Goal: Check status: Check status

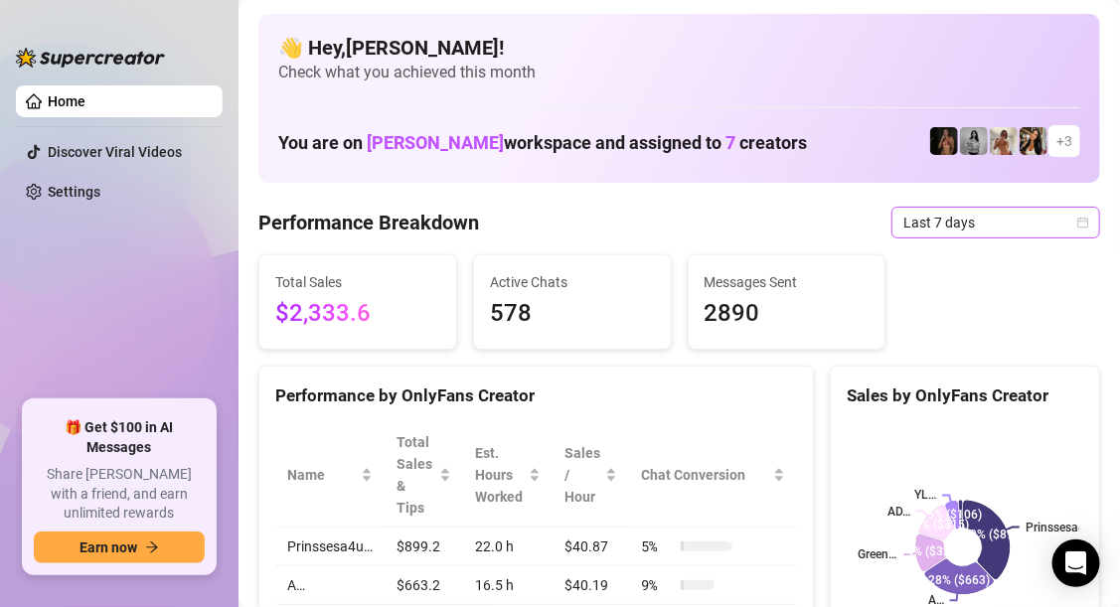
click at [1028, 230] on span "Last 7 days" at bounding box center [995, 223] width 185 height 30
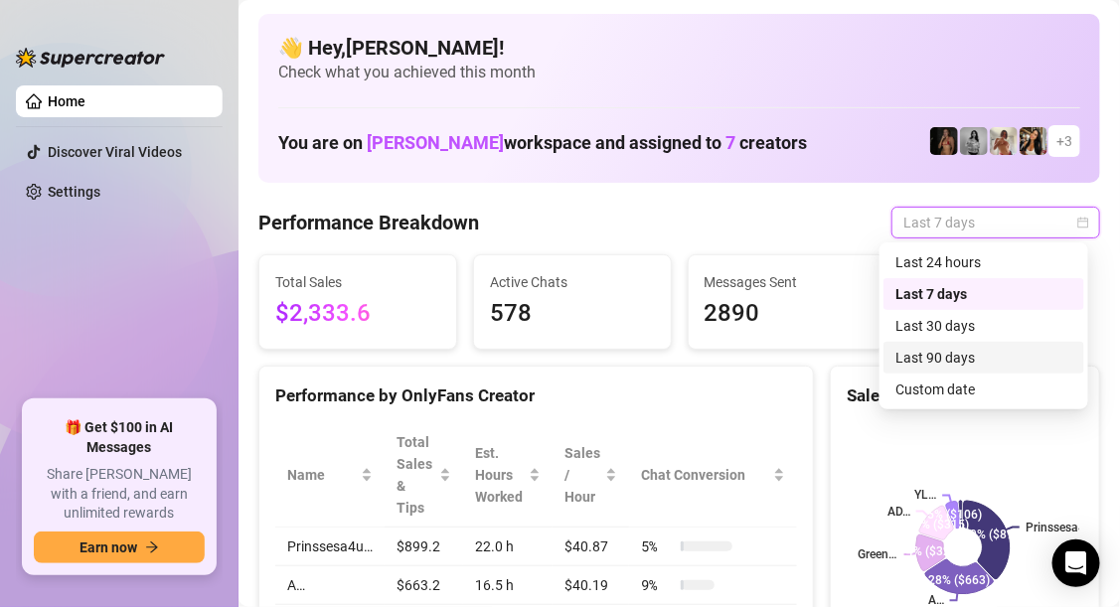
click at [952, 355] on div "Last 90 days" at bounding box center [983, 358] width 177 height 22
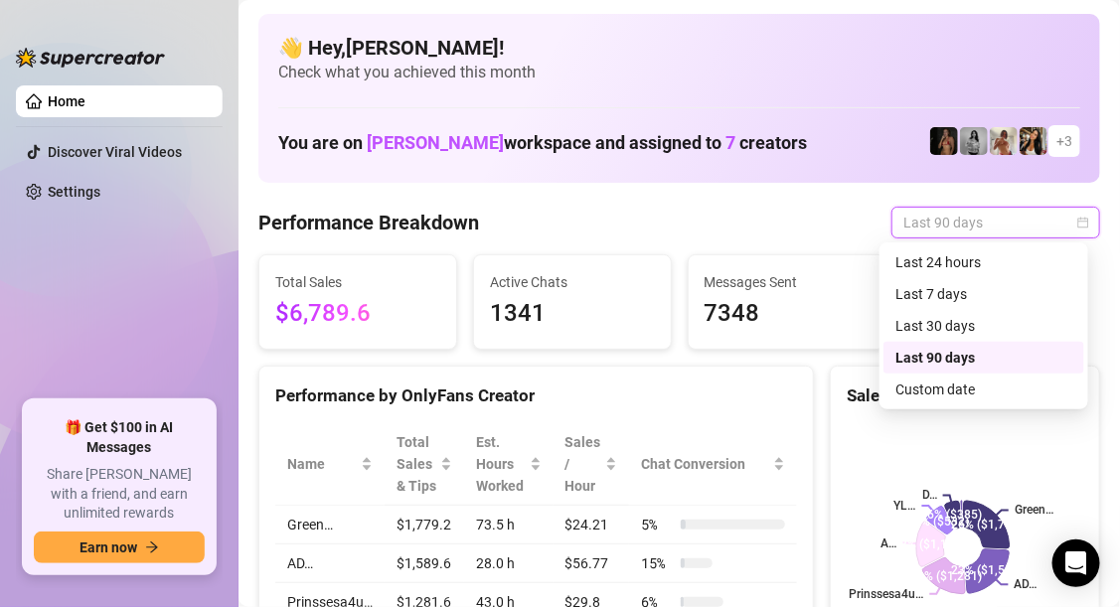
click at [1047, 223] on span "Last 90 days" at bounding box center [995, 223] width 185 height 30
click at [972, 328] on div "Last 30 days" at bounding box center [983, 326] width 177 height 22
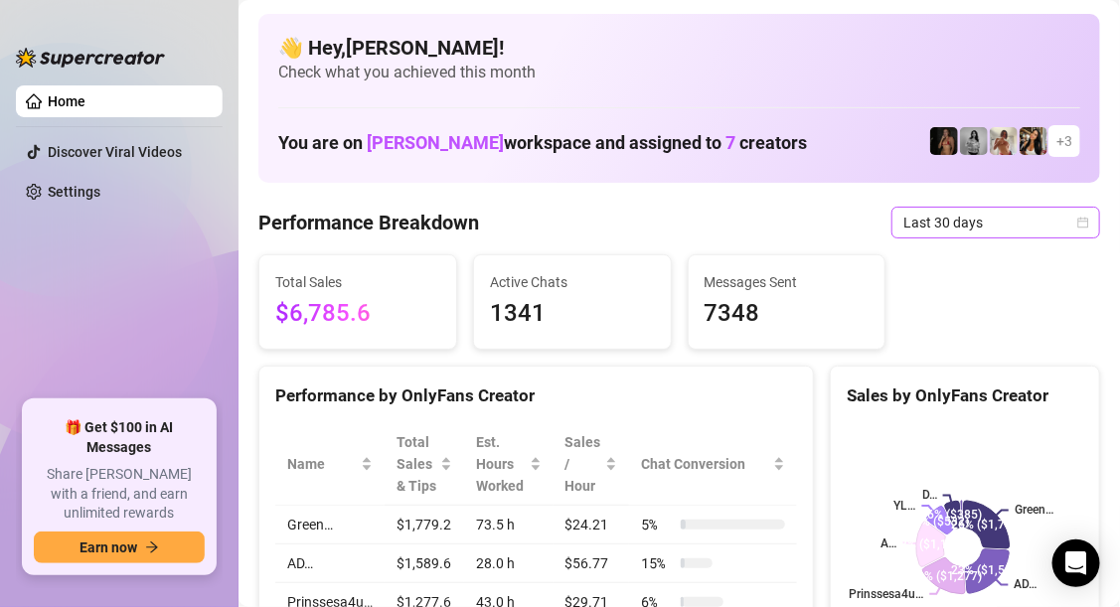
click at [1009, 222] on span "Last 30 days" at bounding box center [995, 223] width 185 height 30
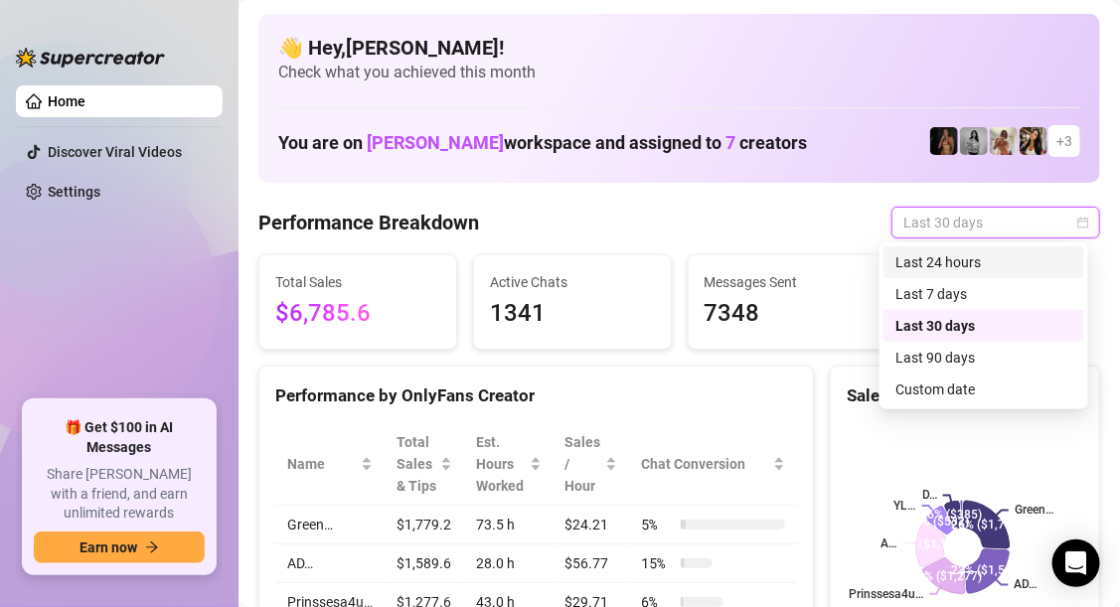
click at [970, 274] on div "Last 24 hours" at bounding box center [983, 262] width 201 height 32
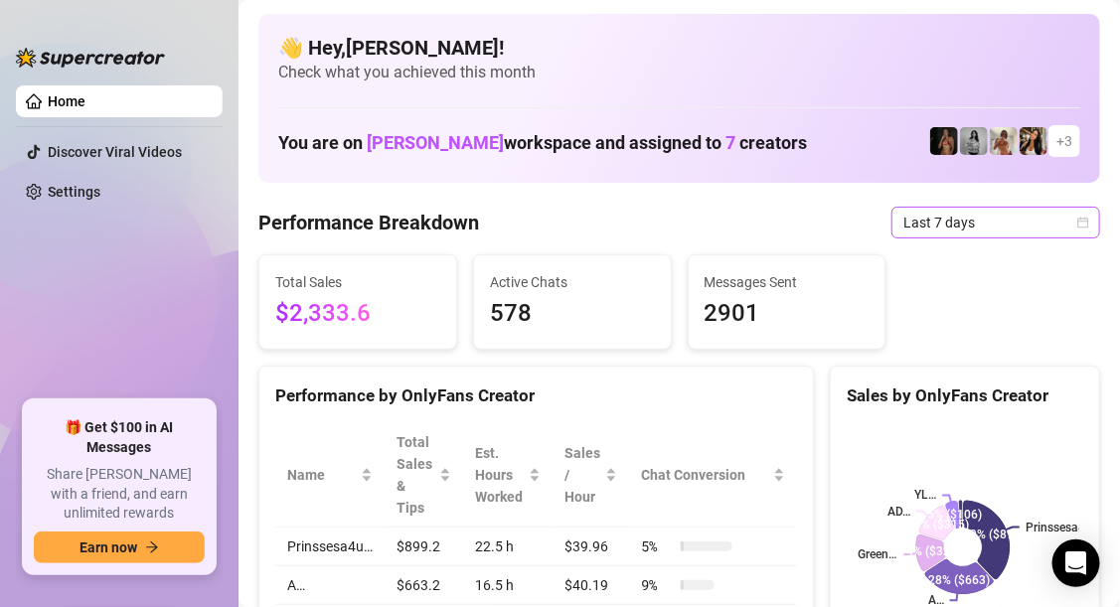
click at [1077, 228] on icon "calendar" at bounding box center [1083, 223] width 12 height 12
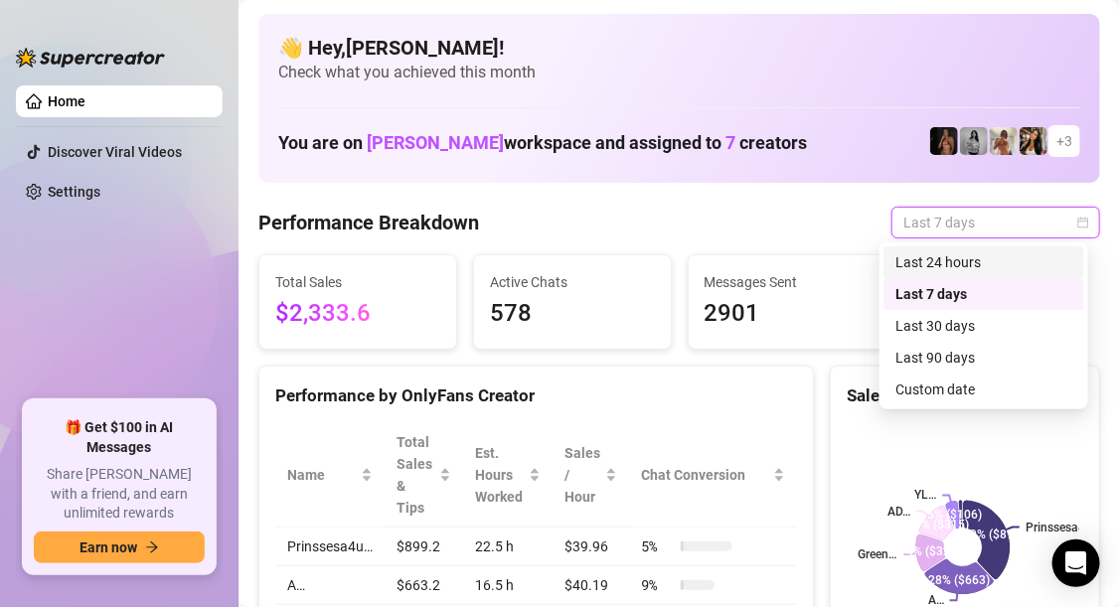
click at [914, 269] on div "Last 24 hours" at bounding box center [983, 262] width 177 height 22
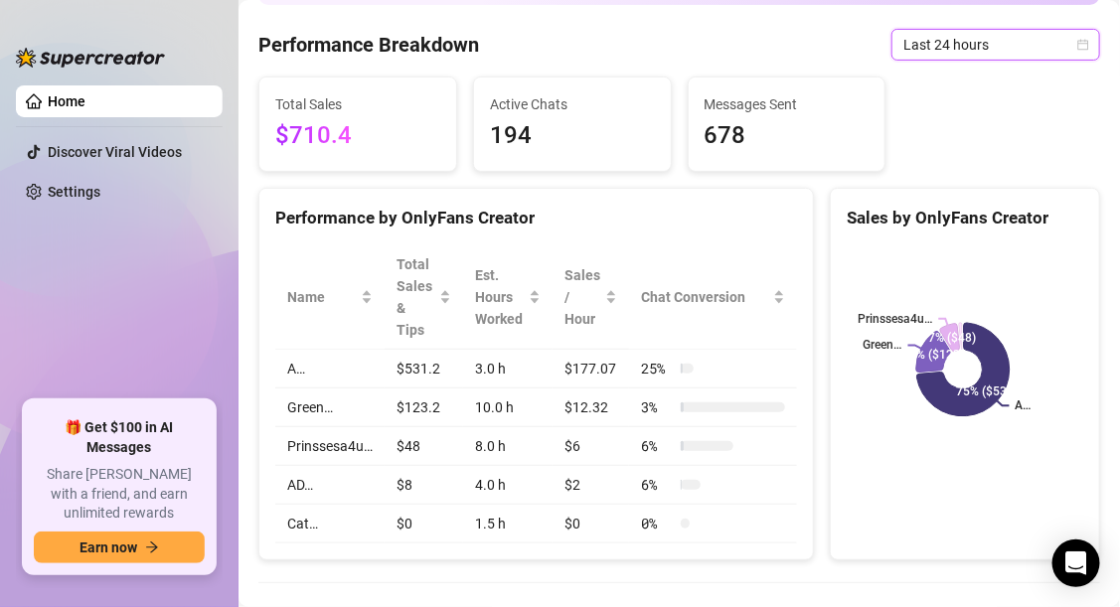
scroll to position [180, 0]
